Goal: Answer question/provide support

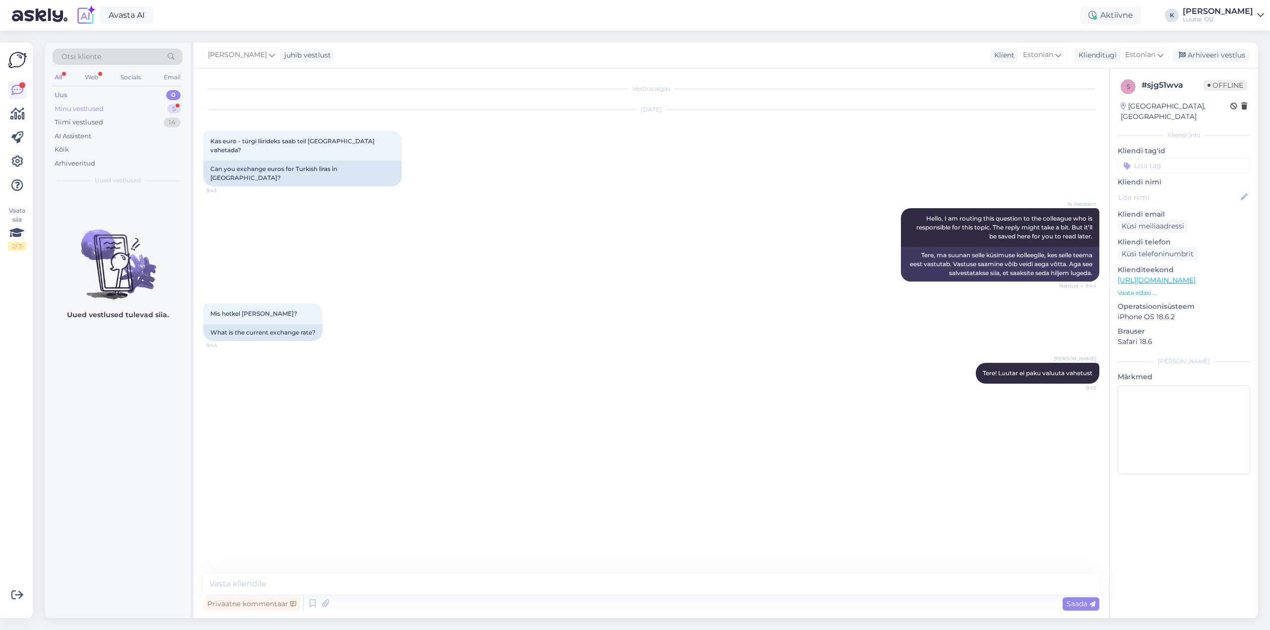
click at [76, 110] on div "Minu vestlused" at bounding box center [79, 109] width 49 height 10
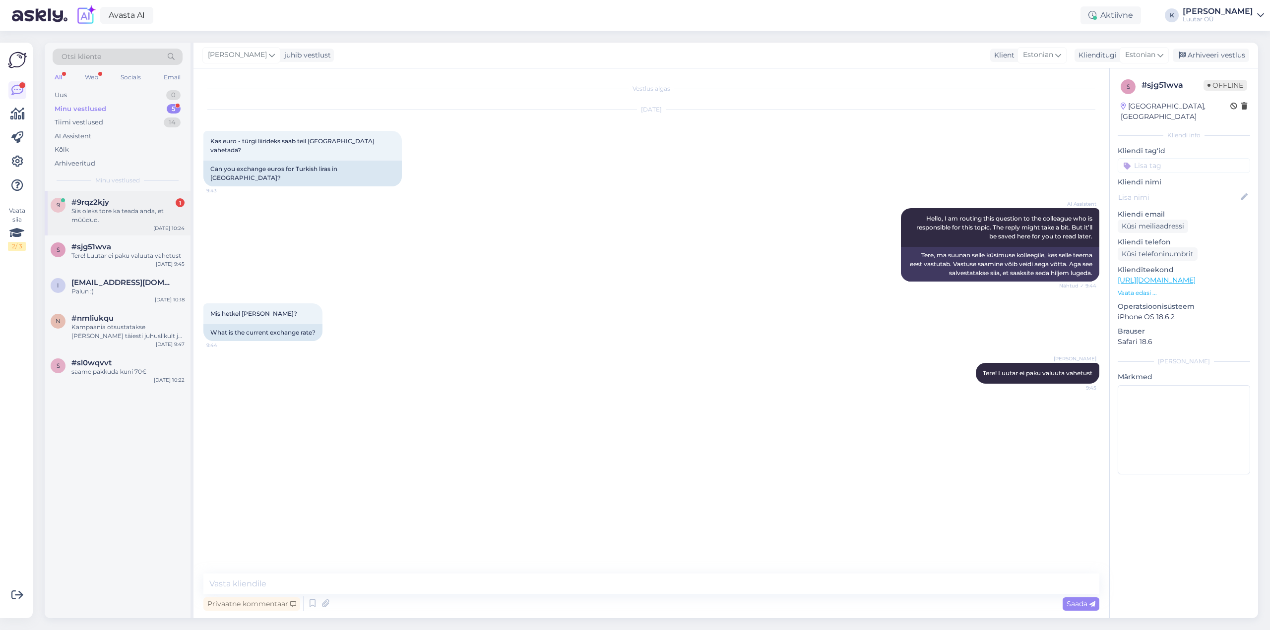
click at [82, 209] on div "Siis oleks tore ka teada anda, et müüdud." at bounding box center [127, 216] width 113 height 18
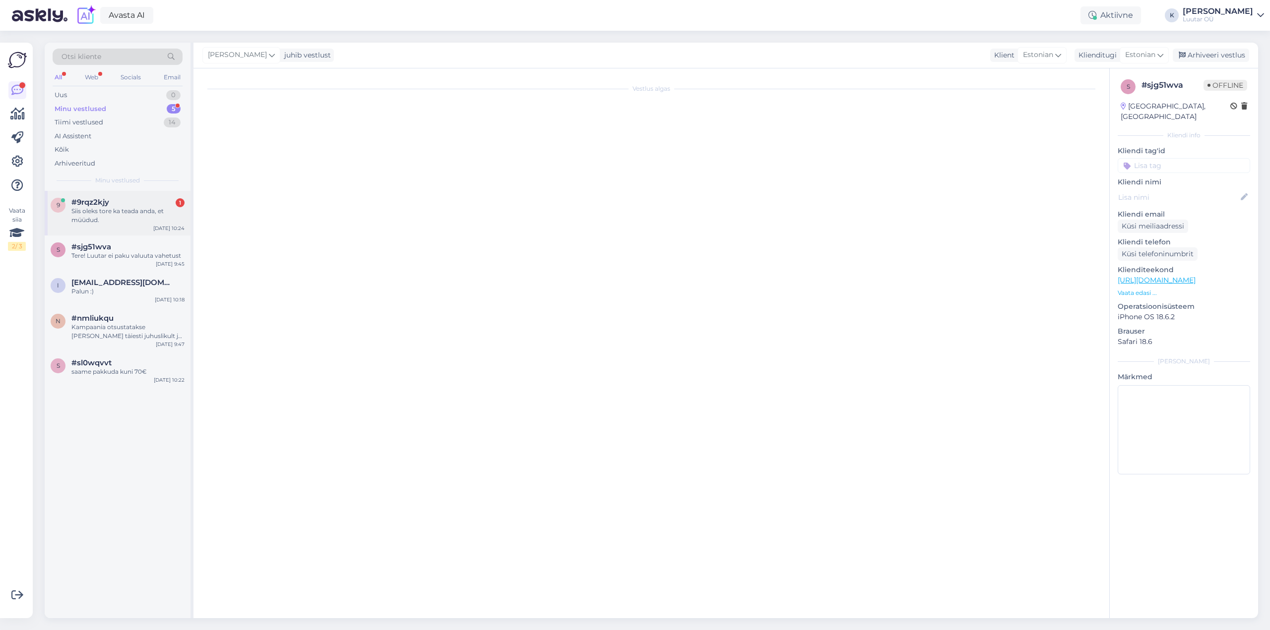
scroll to position [2828, 0]
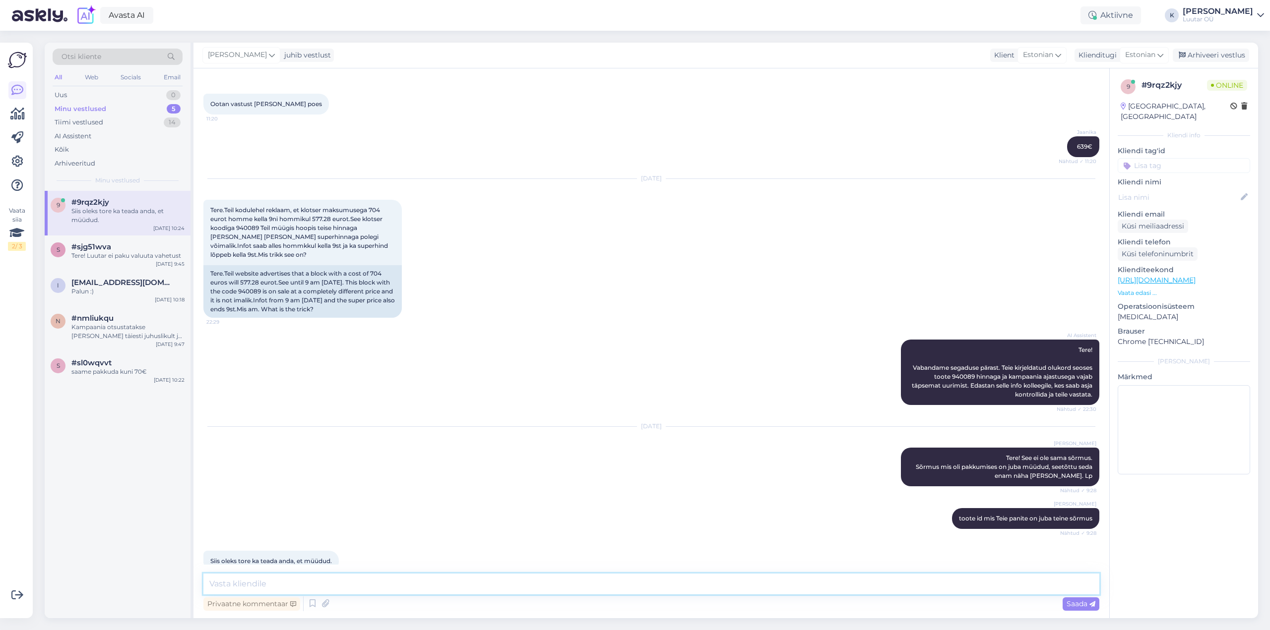
click at [307, 586] on textarea at bounding box center [651, 584] width 896 height 21
type textarea "P"
click at [59, 96] on div "Uus" at bounding box center [61, 95] width 12 height 10
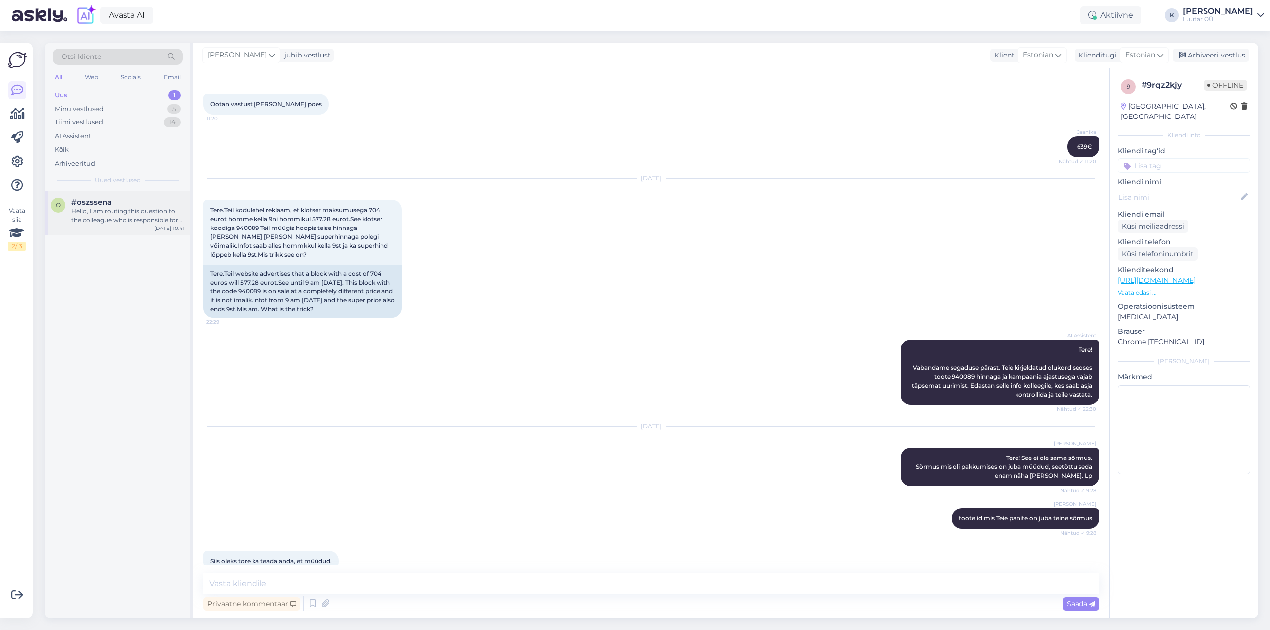
click at [91, 211] on div "Hello, I am routing this question to the colleague who is responsible for this …" at bounding box center [127, 216] width 113 height 18
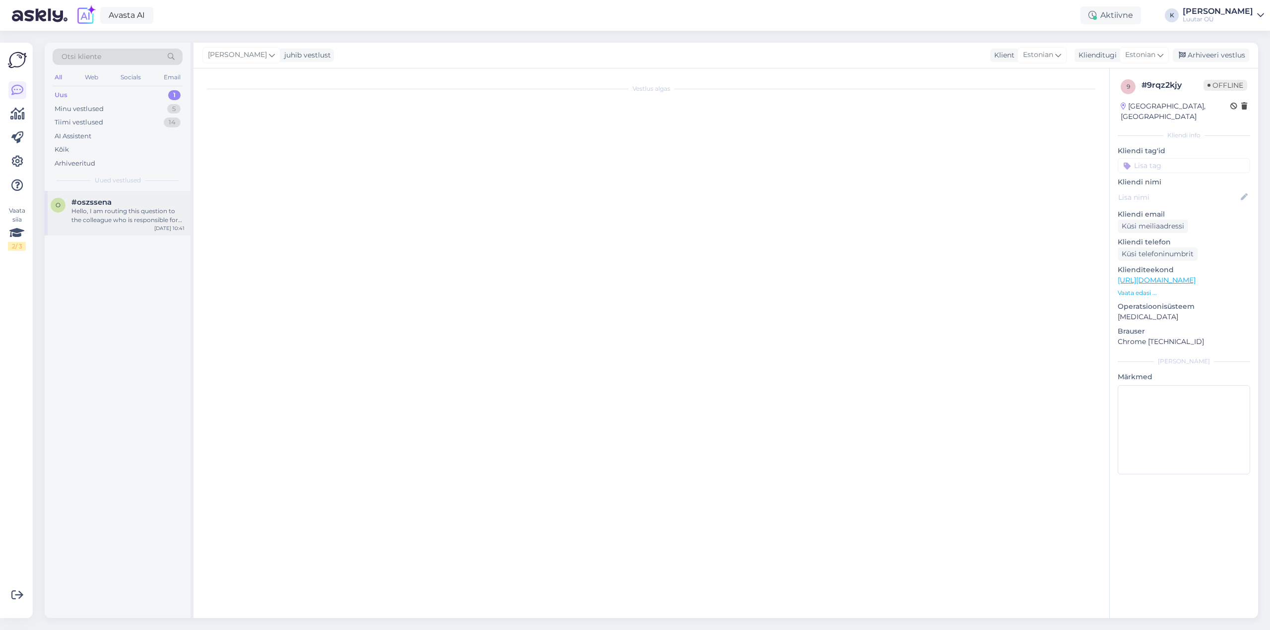
scroll to position [0, 0]
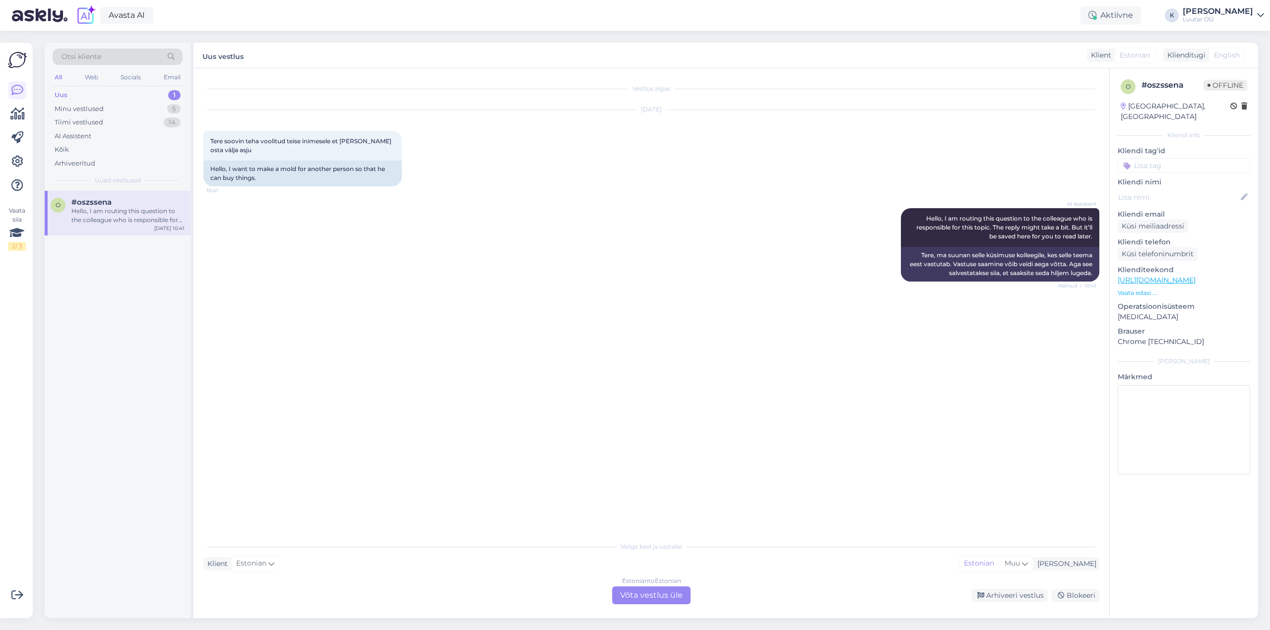
click at [645, 598] on div "Estonian to Estonian Võta vestlus üle" at bounding box center [651, 596] width 78 height 18
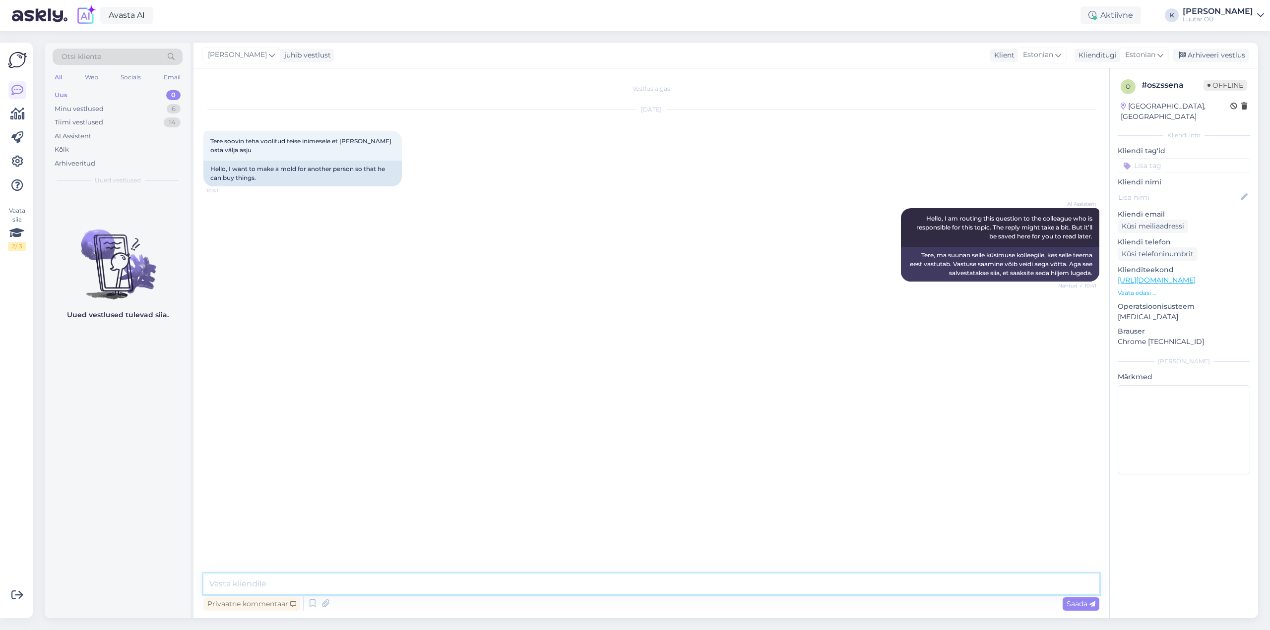
click at [498, 584] on textarea at bounding box center [651, 584] width 896 height 21
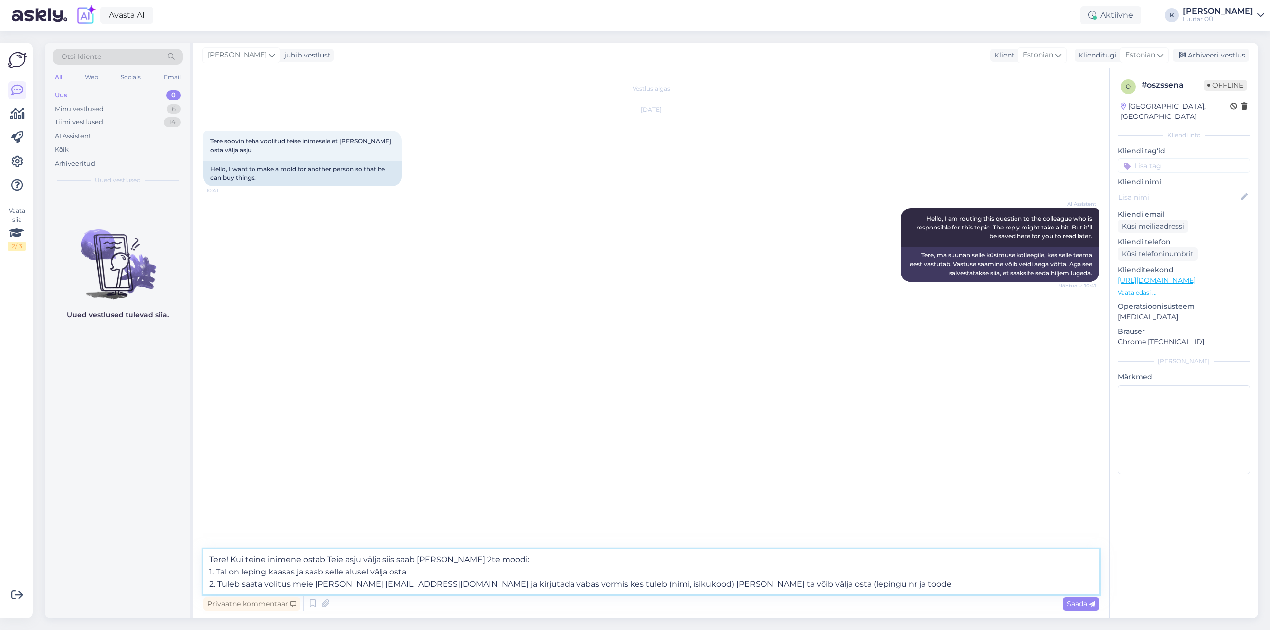
type textarea "Tere! Kui teine inimene ostab Teie asju välja siis saab [PERSON_NAME] 2te moodi…"
